Goal: Information Seeking & Learning: Learn about a topic

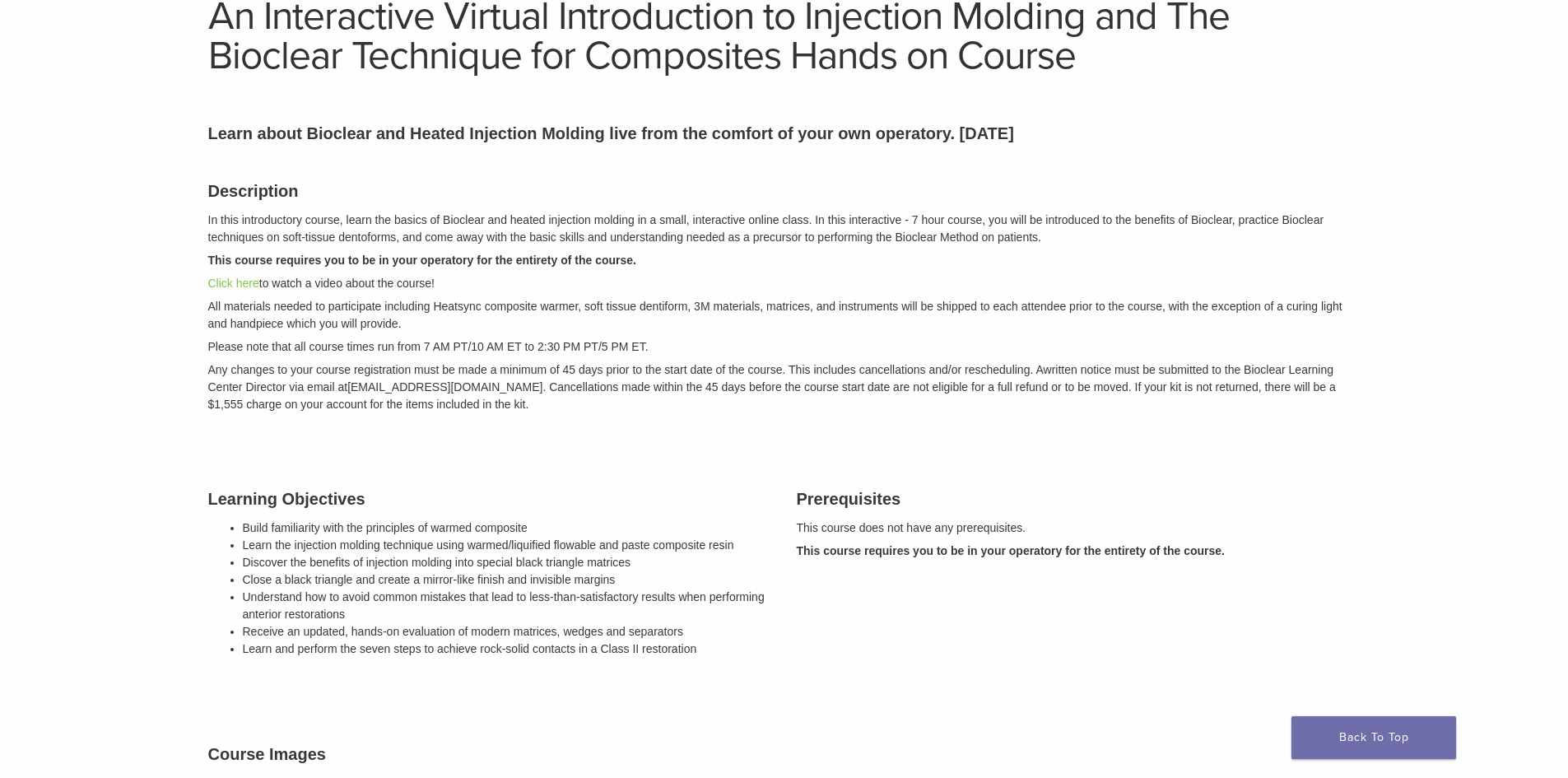
scroll to position [165, 0]
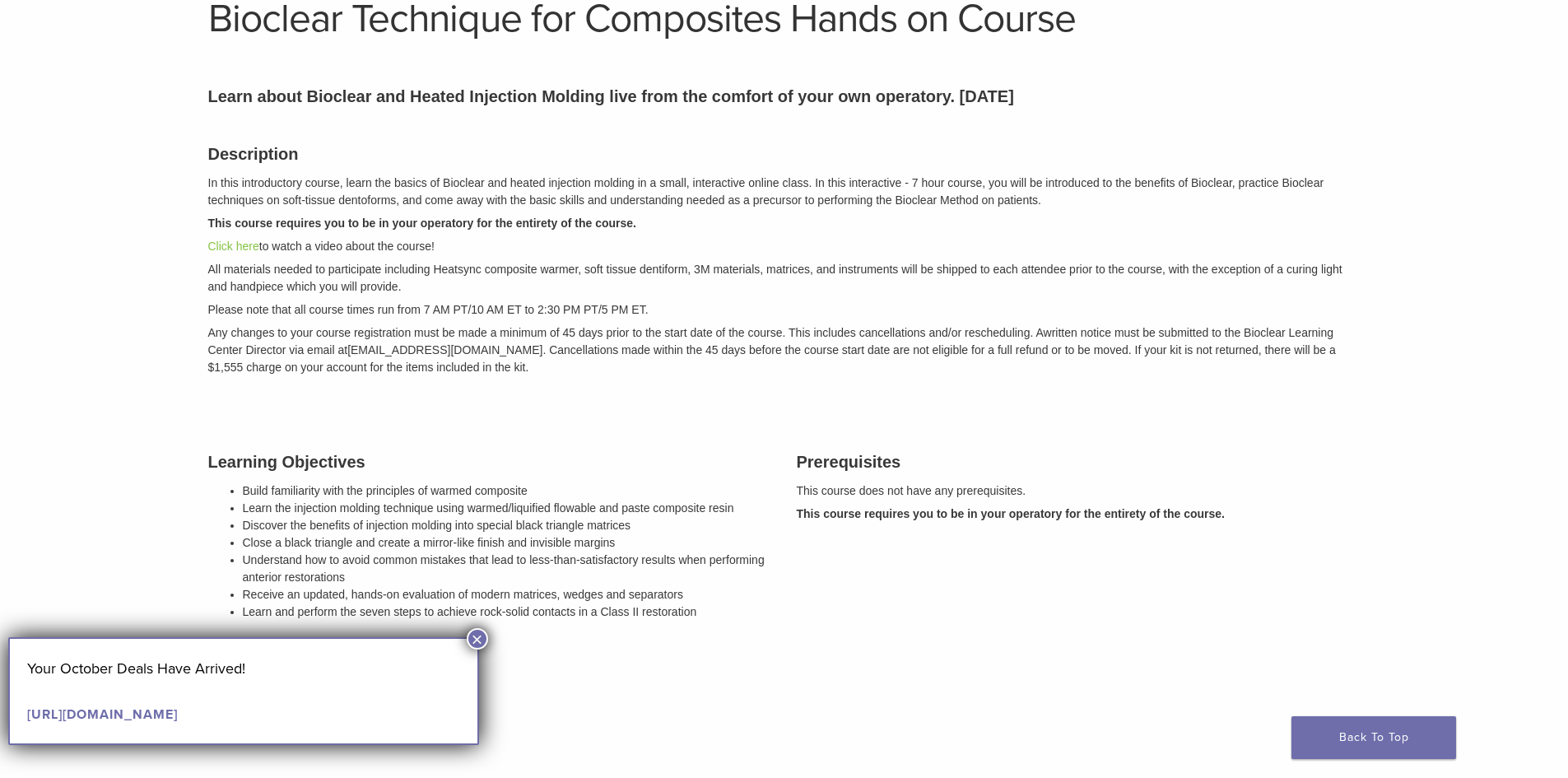
click at [475, 639] on button "×" at bounding box center [477, 639] width 22 height 22
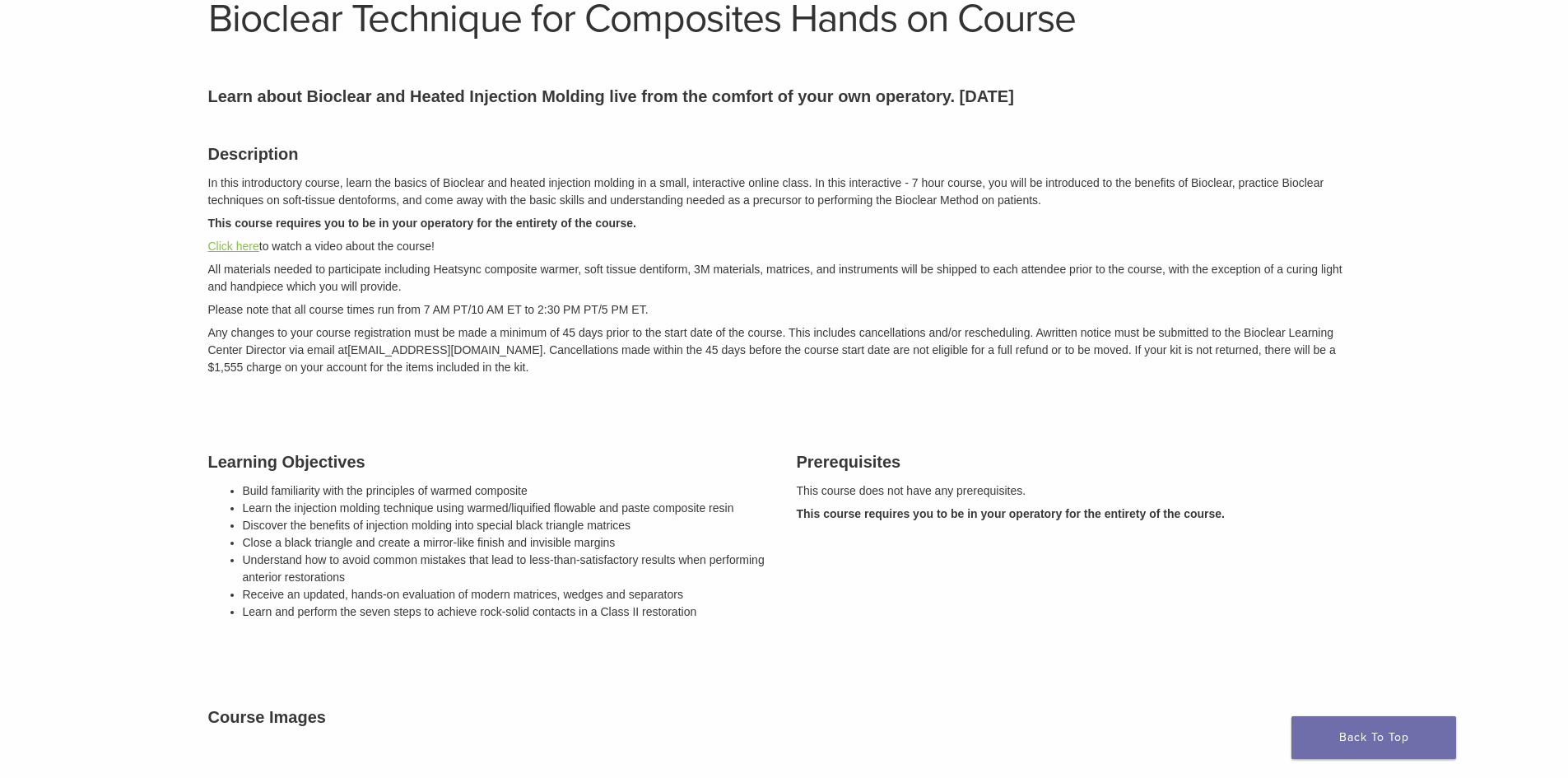
click at [243, 243] on link "Click here" at bounding box center [234, 246] width 51 height 13
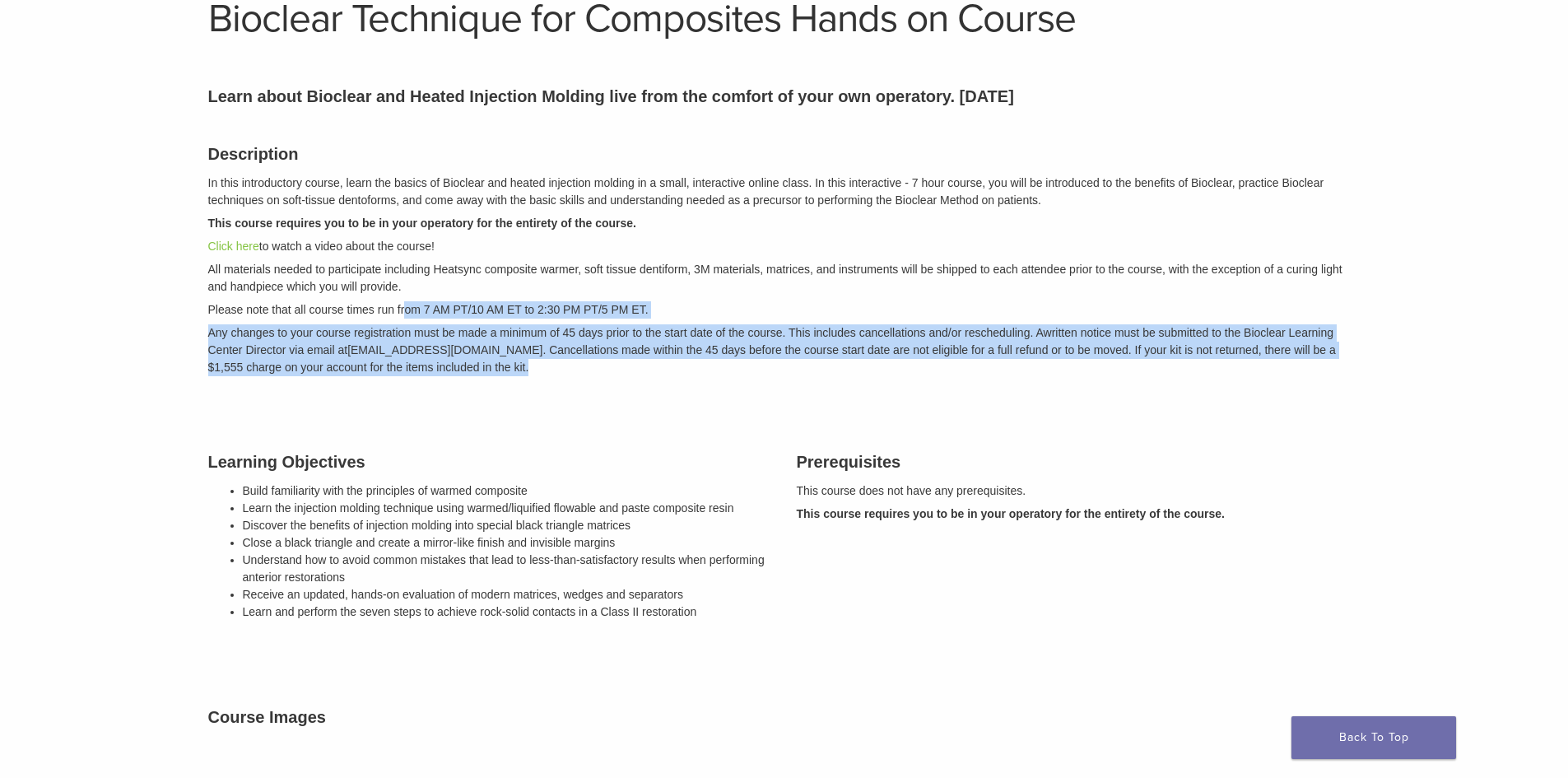
drag, startPoint x: 534, startPoint y: 368, endPoint x: 409, endPoint y: 311, distance: 137.4
click at [409, 310] on div "Description In this introductory course, learn the basics of Bioclear and heate…" at bounding box center [784, 257] width 1177 height 273
click at [420, 315] on p "Please note that all course times run from 7 AM PT/10 AM ET to 2:30 PM PT/5 PM …" at bounding box center [784, 310] width 1152 height 17
drag, startPoint x: 376, startPoint y: 301, endPoint x: 581, endPoint y: 364, distance: 214.5
click at [581, 364] on div "Description In this introductory course, learn the basics of Bioclear and heate…" at bounding box center [784, 257] width 1177 height 273
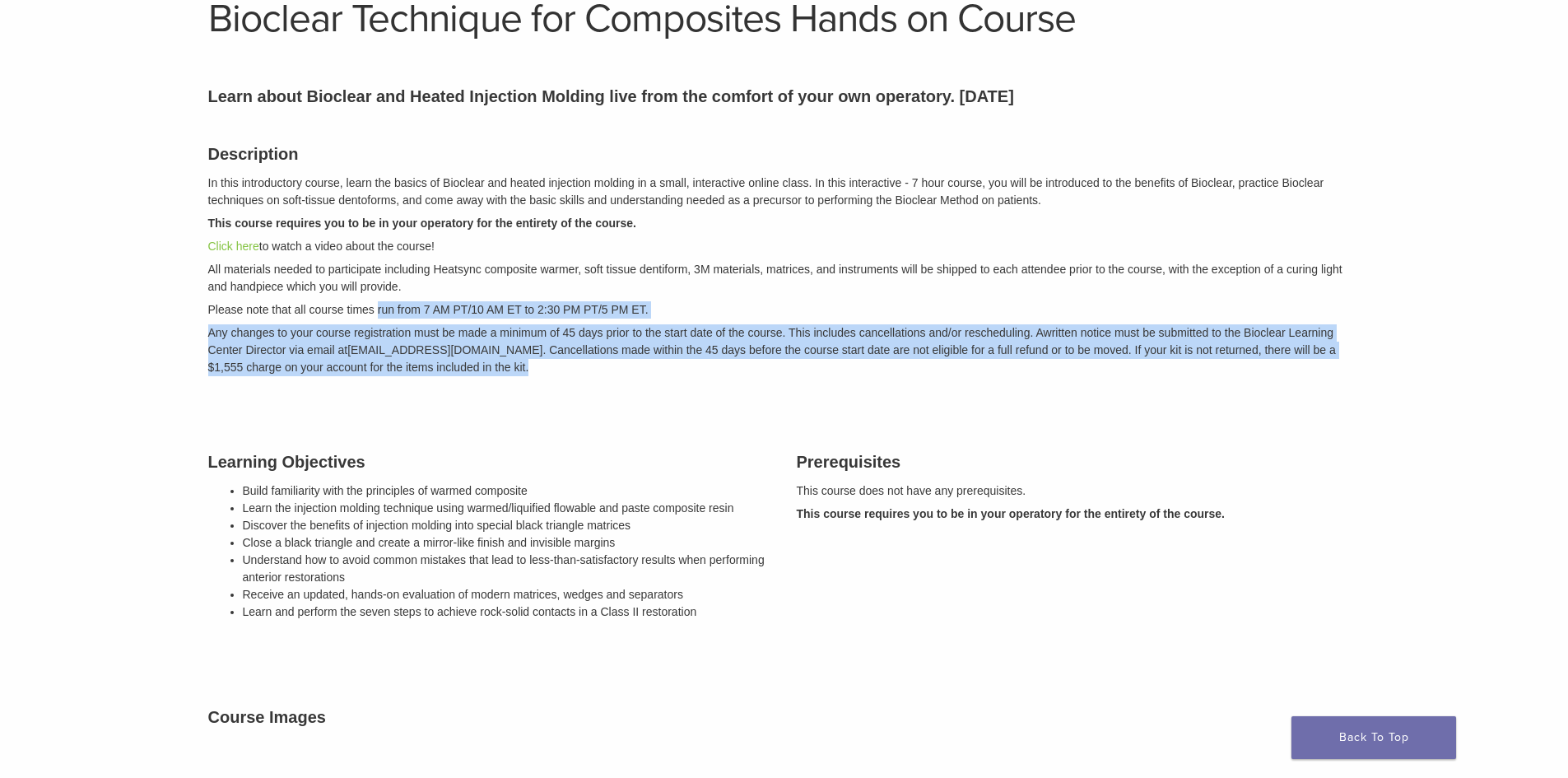
click at [581, 364] on p "Any changes to your course registration must be made a minimum of 45 days prior…" at bounding box center [784, 349] width 1152 height 52
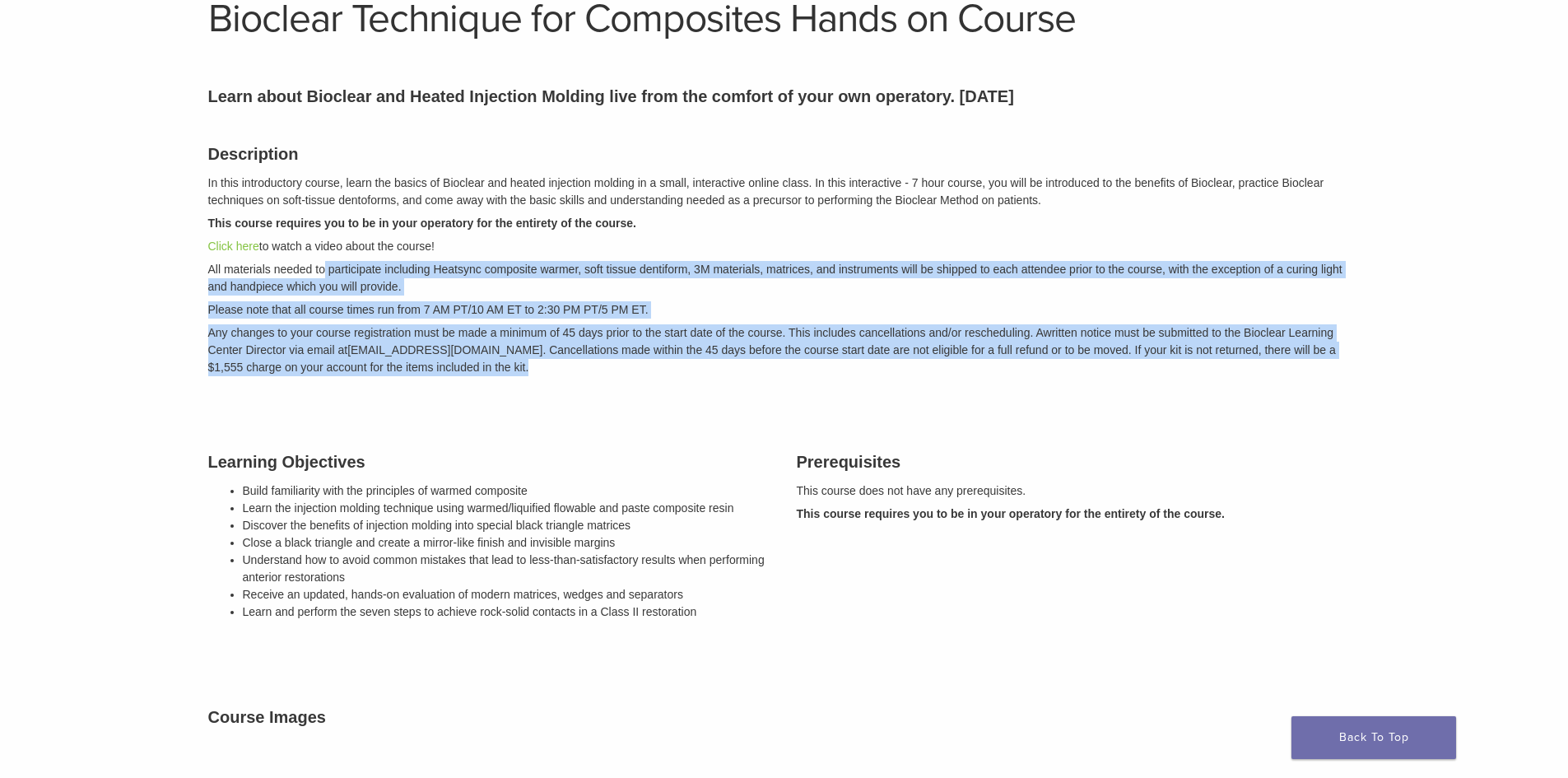
drag, startPoint x: 581, startPoint y: 364, endPoint x: 325, endPoint y: 271, distance: 272.4
click at [325, 271] on div "Description In this introductory course, learn the basics of Bioclear and heate…" at bounding box center [784, 257] width 1177 height 273
click at [325, 271] on p "All materials needed to participate including Heatsync composite warmer, soft t…" at bounding box center [784, 278] width 1152 height 35
drag, startPoint x: 278, startPoint y: 262, endPoint x: 541, endPoint y: 368, distance: 283.6
click at [541, 368] on div "Description In this introductory course, learn the basics of Bioclear and heate…" at bounding box center [784, 257] width 1177 height 273
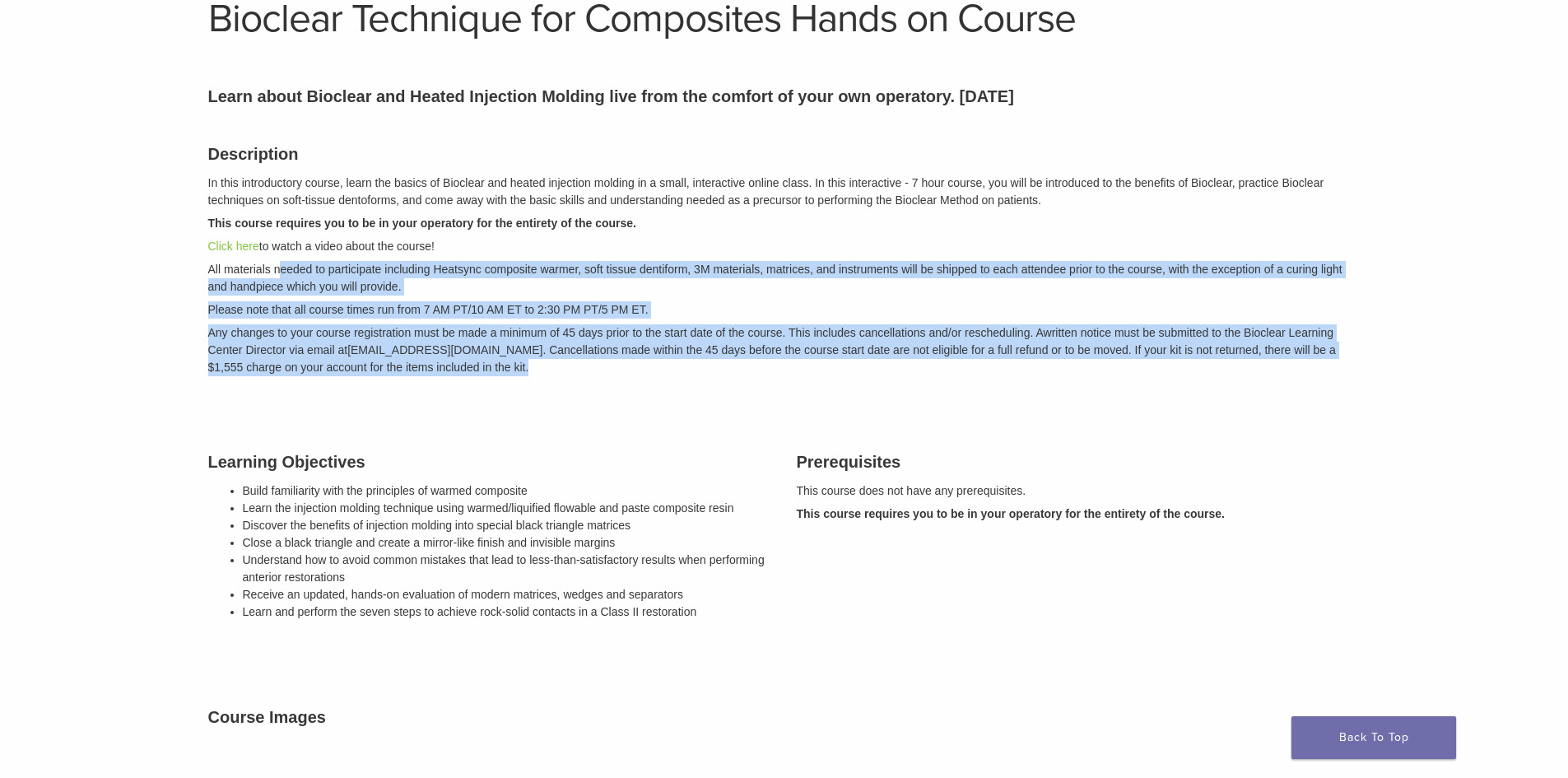
click at [541, 368] on p "Any changes to your course registration must be made a minimum of 45 days prior…" at bounding box center [784, 349] width 1152 height 52
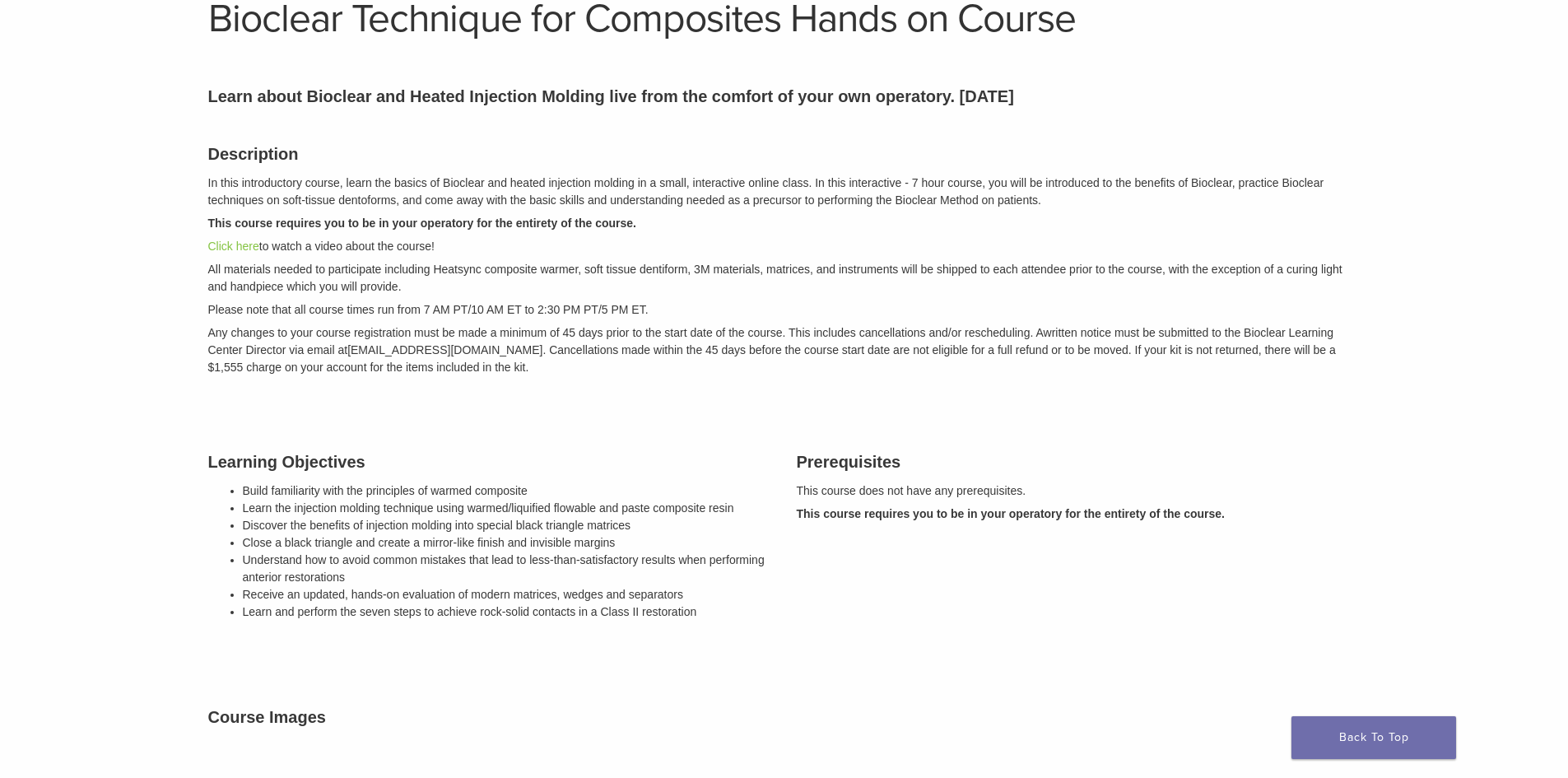
drag, startPoint x: 542, startPoint y: 369, endPoint x: 522, endPoint y: 368, distance: 20.0
click at [522, 368] on p "Any changes to your course registration must be made a minimum of 45 days prior…" at bounding box center [784, 349] width 1152 height 52
click at [523, 368] on p "Any changes to your course registration must be made a minimum of 45 days prior…" at bounding box center [784, 349] width 1152 height 52
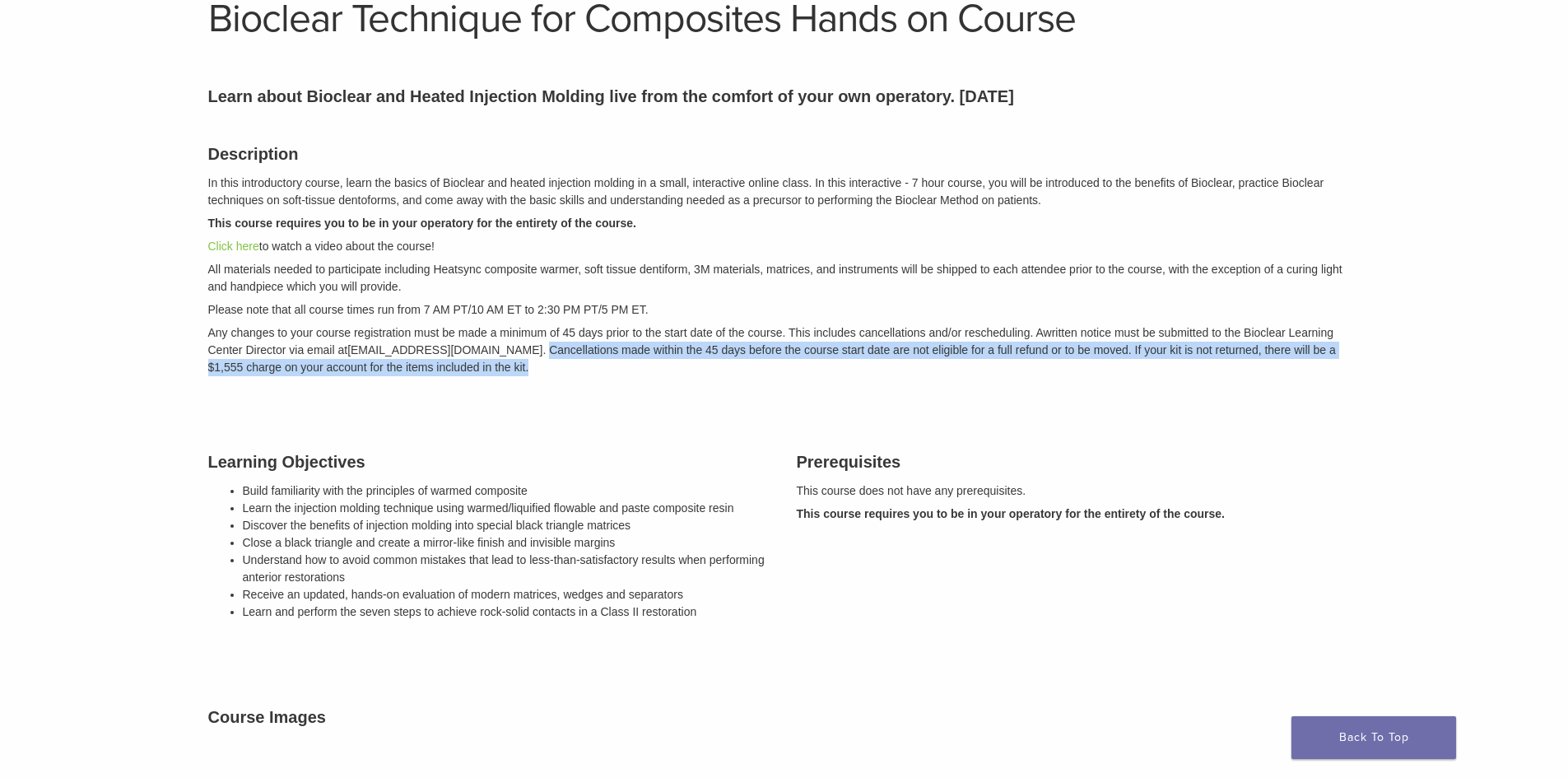
drag, startPoint x: 456, startPoint y: 304, endPoint x: 554, endPoint y: 385, distance: 127.1
click at [554, 385] on div "Description In this introductory course, learn the basics of Bioclear and heate…" at bounding box center [784, 257] width 1177 height 273
click at [555, 386] on div "Description In this introductory course, learn the basics of Bioclear and heate…" at bounding box center [784, 257] width 1177 height 273
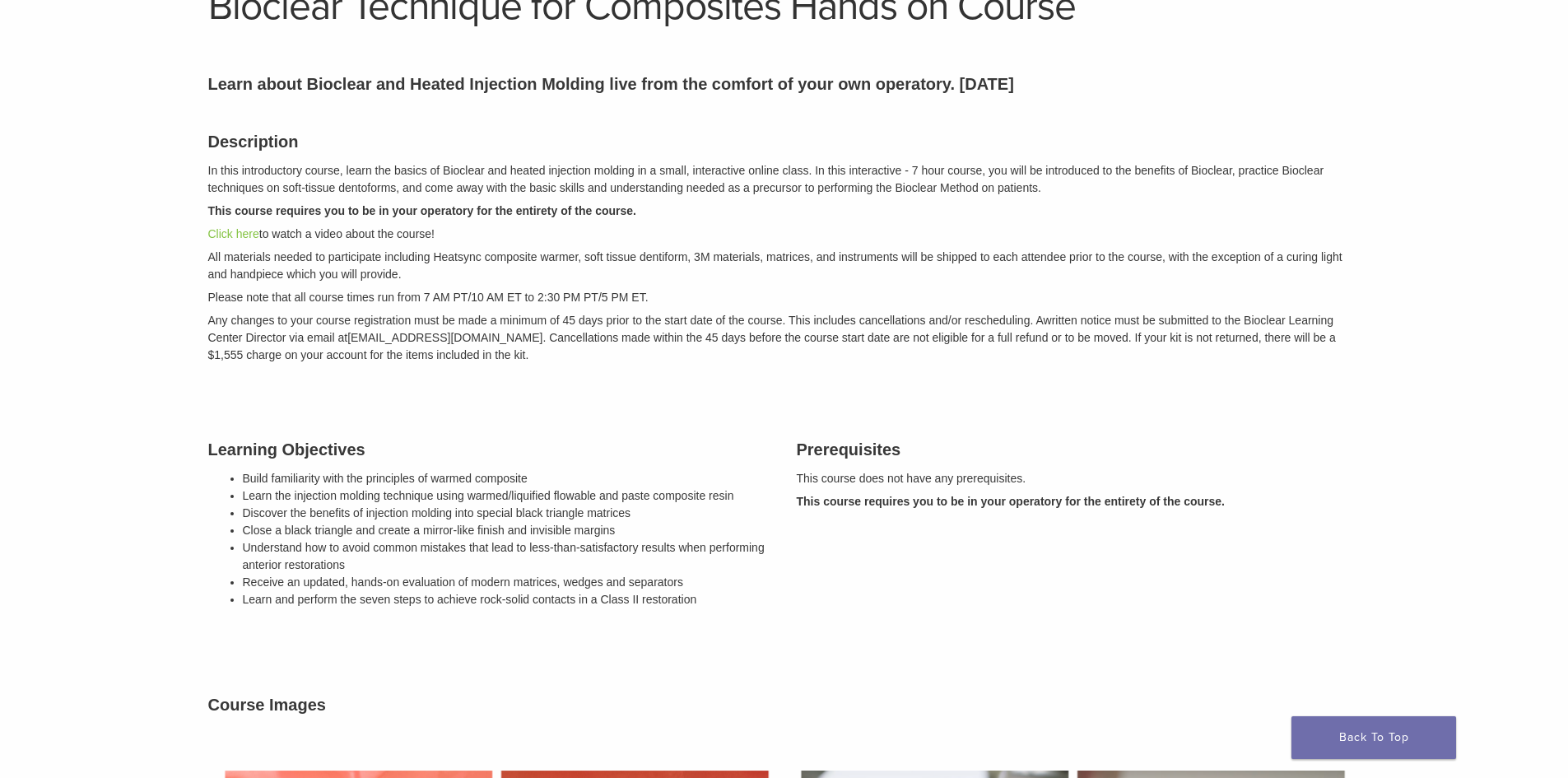
scroll to position [152, 0]
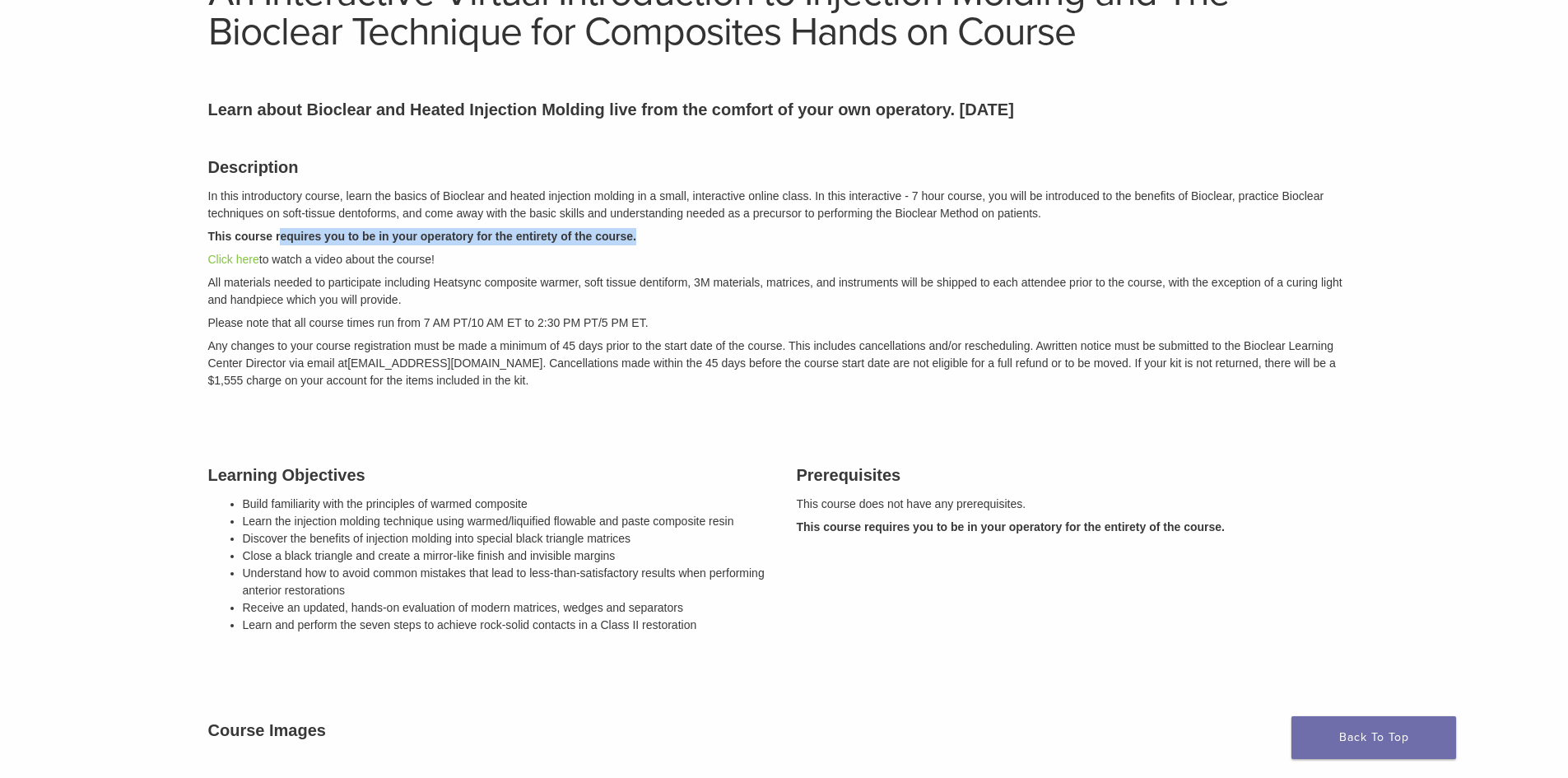
drag, startPoint x: 279, startPoint y: 238, endPoint x: 649, endPoint y: 238, distance: 370.0
click at [649, 238] on p "This course requires you to be in your operatory for the entirety of the course." at bounding box center [784, 236] width 1152 height 17
